Goal: Information Seeking & Learning: Learn about a topic

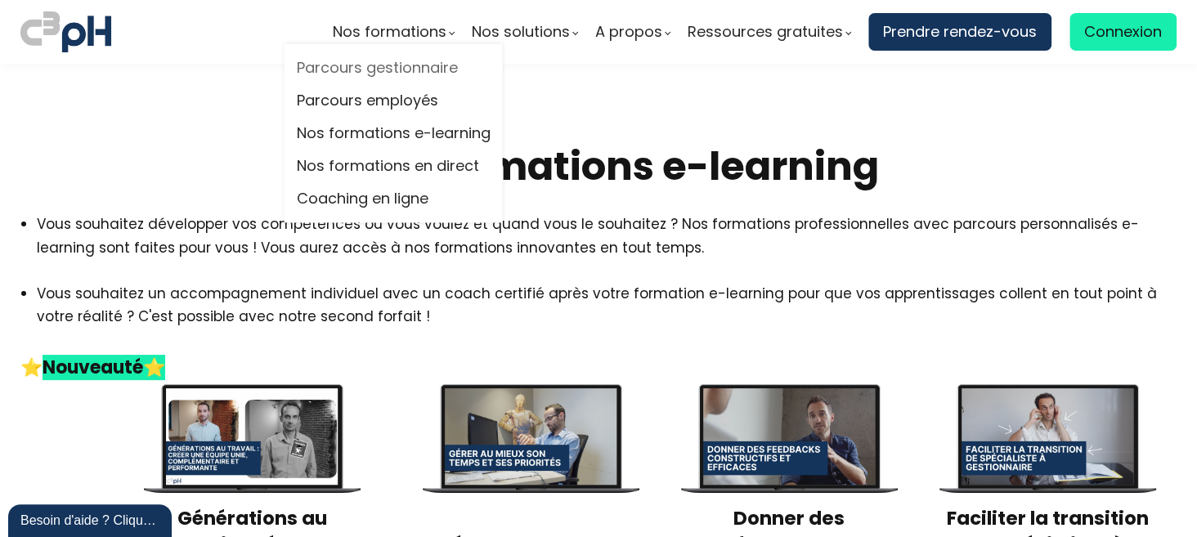
click at [377, 68] on link "Parcours gestionnaire" at bounding box center [394, 68] width 194 height 25
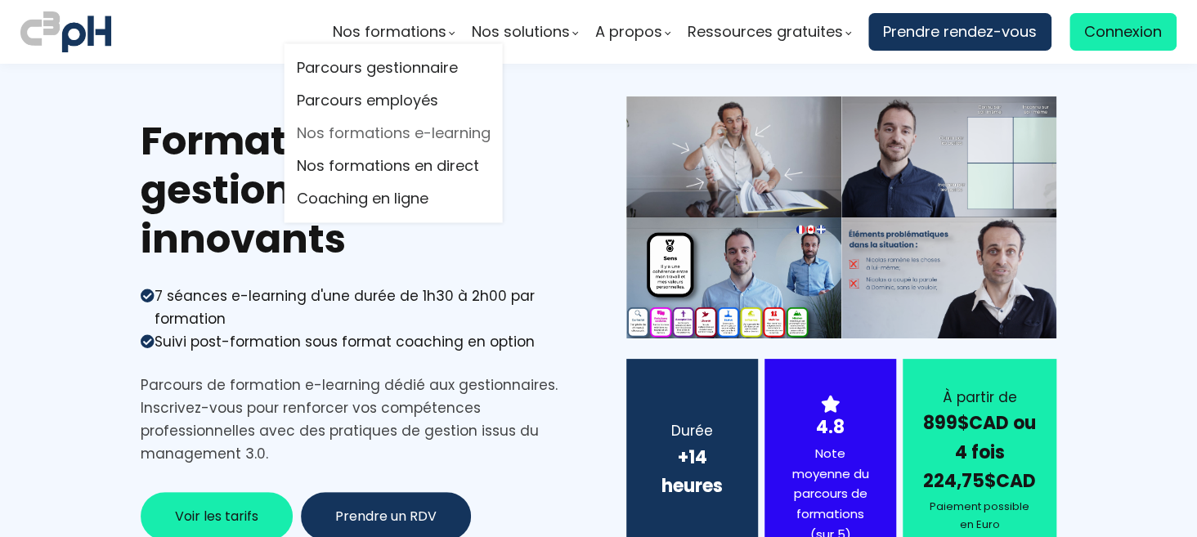
click at [392, 131] on link "Nos formations e-learning" at bounding box center [394, 133] width 194 height 25
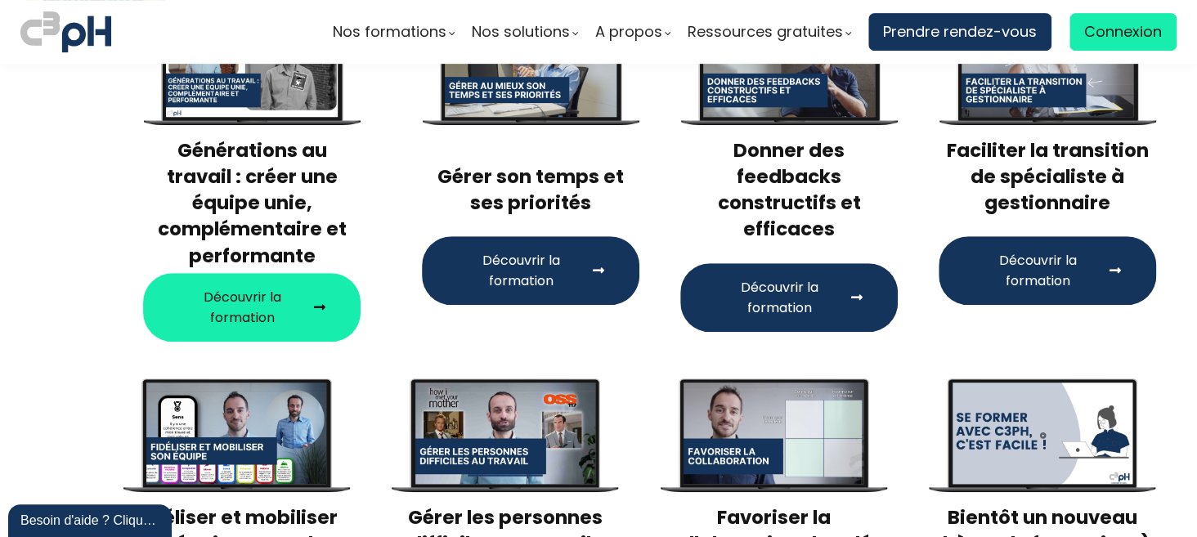
scroll to position [245, 0]
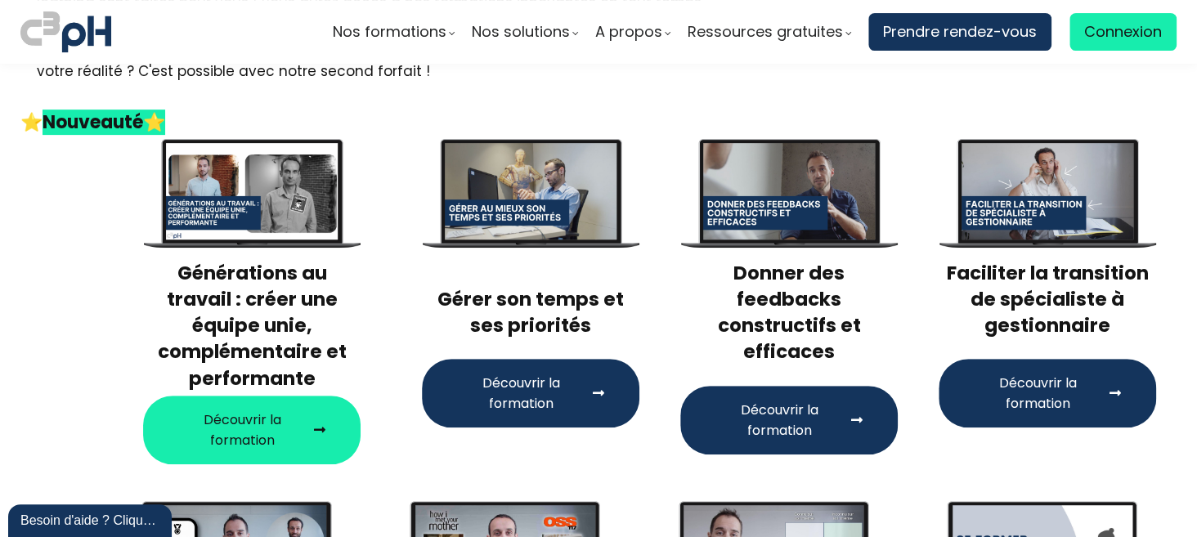
click at [553, 387] on span "Découvrir la formation" at bounding box center [520, 393] width 129 height 41
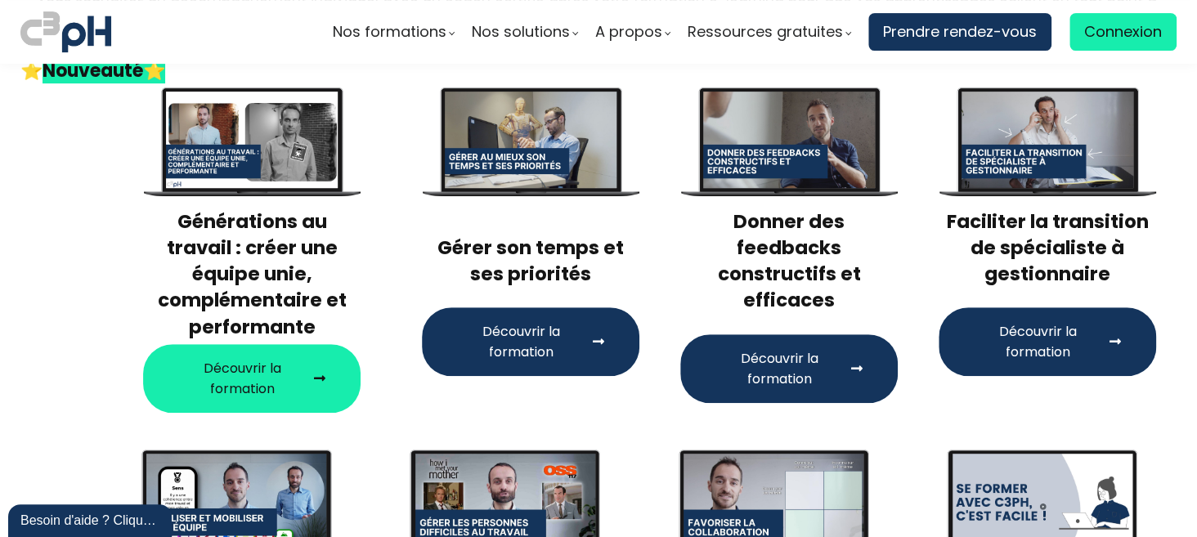
scroll to position [327, 0]
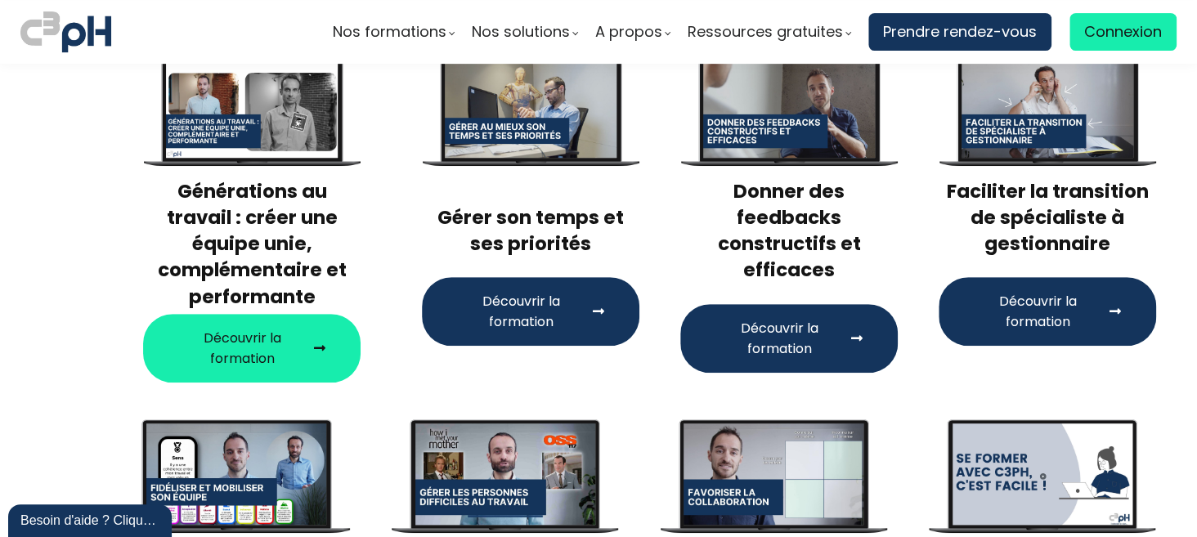
click at [787, 126] on div at bounding box center [789, 109] width 172 height 96
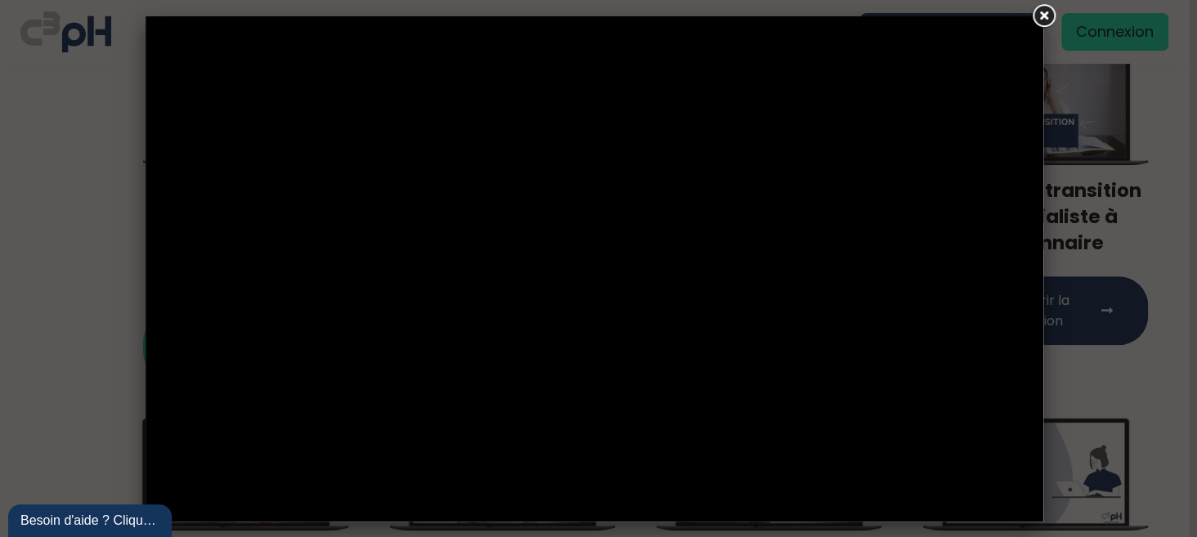
click at [1051, 14] on link at bounding box center [1043, 16] width 29 height 29
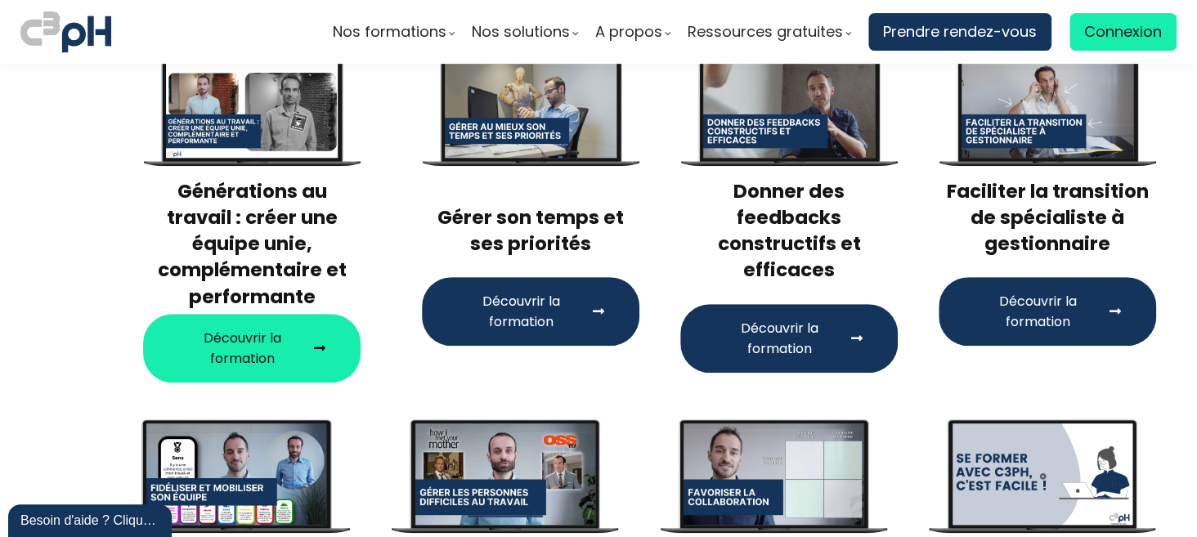
click at [850, 332] on span at bounding box center [856, 338] width 13 height 13
